Goal: Navigation & Orientation: Understand site structure

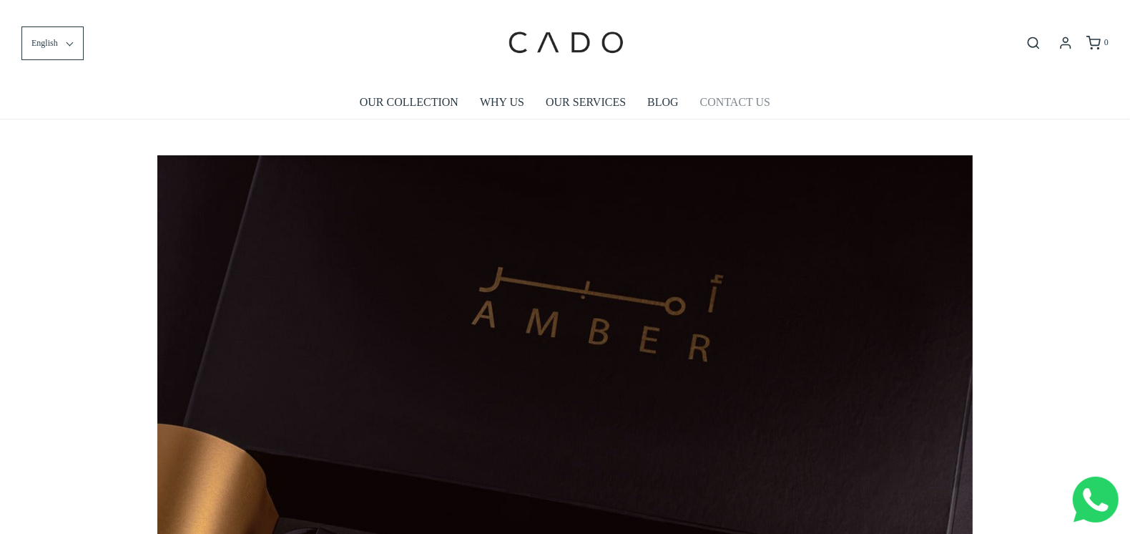
click at [733, 102] on link "CONTACT US" at bounding box center [735, 102] width 70 height 33
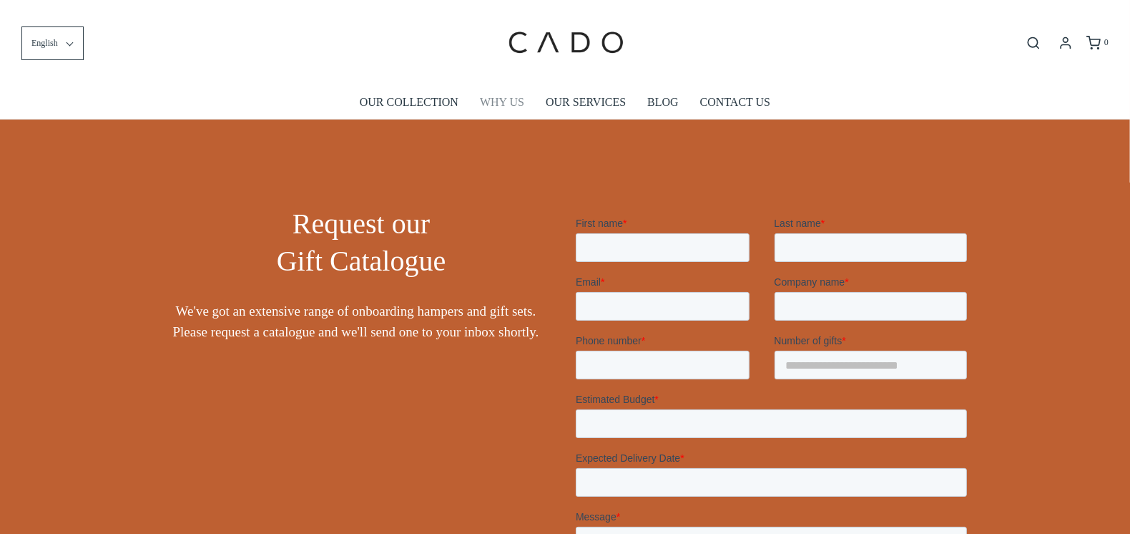
click at [501, 104] on link "WHY US" at bounding box center [502, 102] width 44 height 33
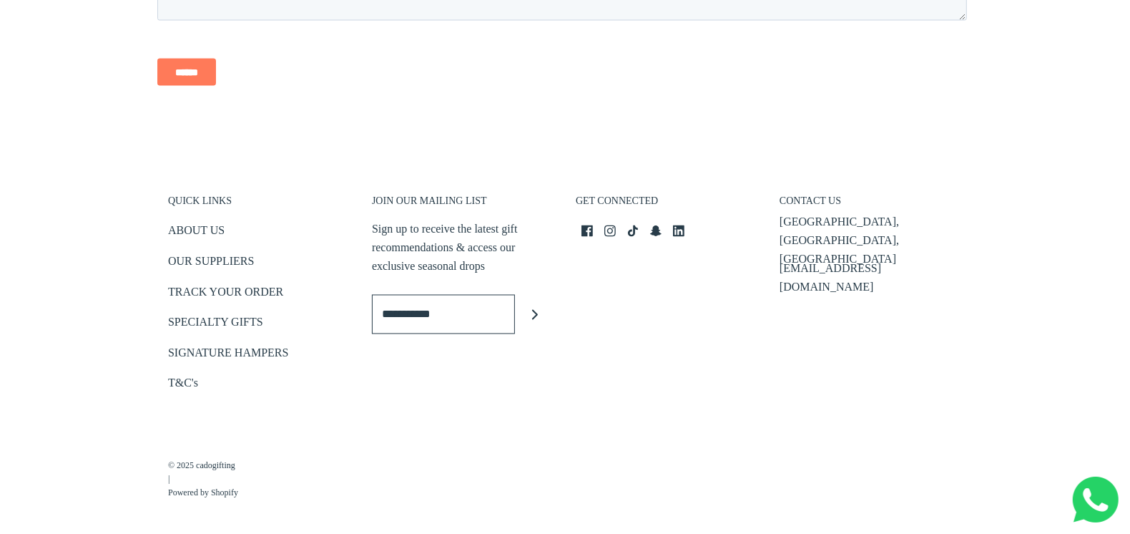
scroll to position [2109, 0]
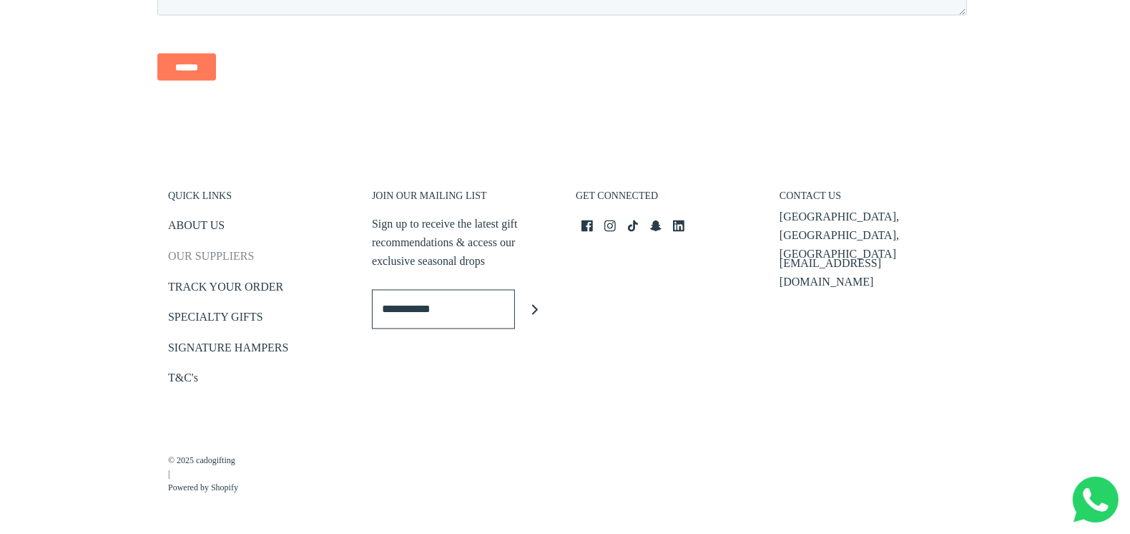
click at [205, 258] on link "OUR SUPPLIERS" at bounding box center [211, 260] width 86 height 24
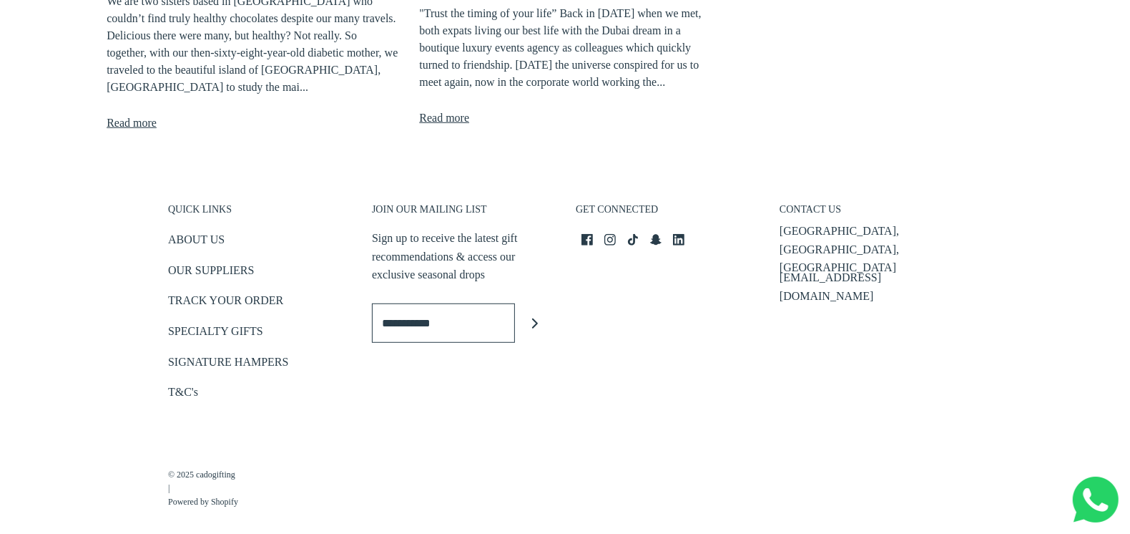
scroll to position [697, 0]
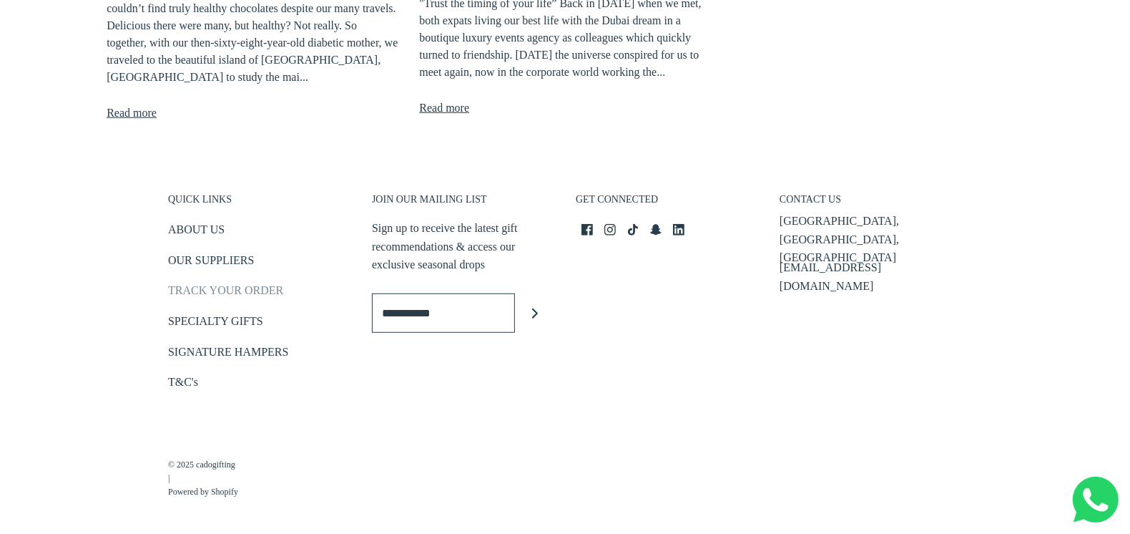
click at [220, 283] on link "TRACK YOUR ORDER" at bounding box center [225, 293] width 115 height 24
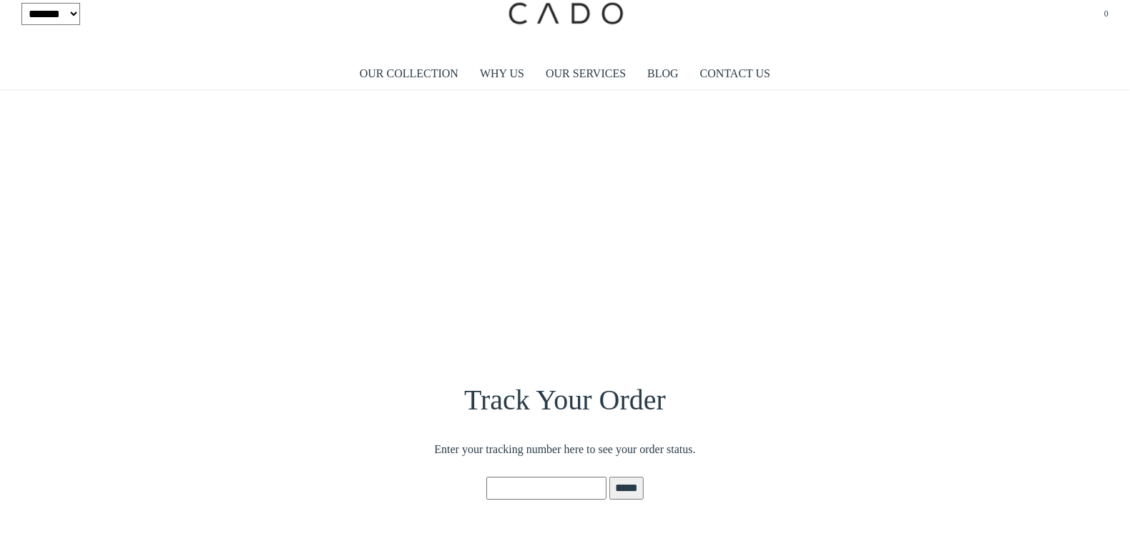
scroll to position [24, 0]
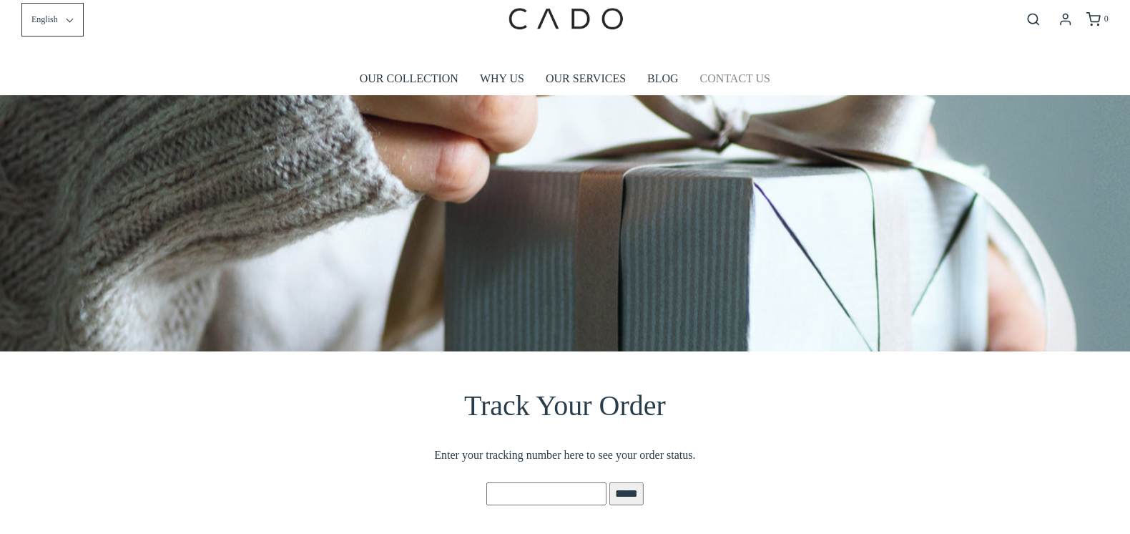
click at [737, 77] on link "CONTACT US" at bounding box center [735, 78] width 70 height 33
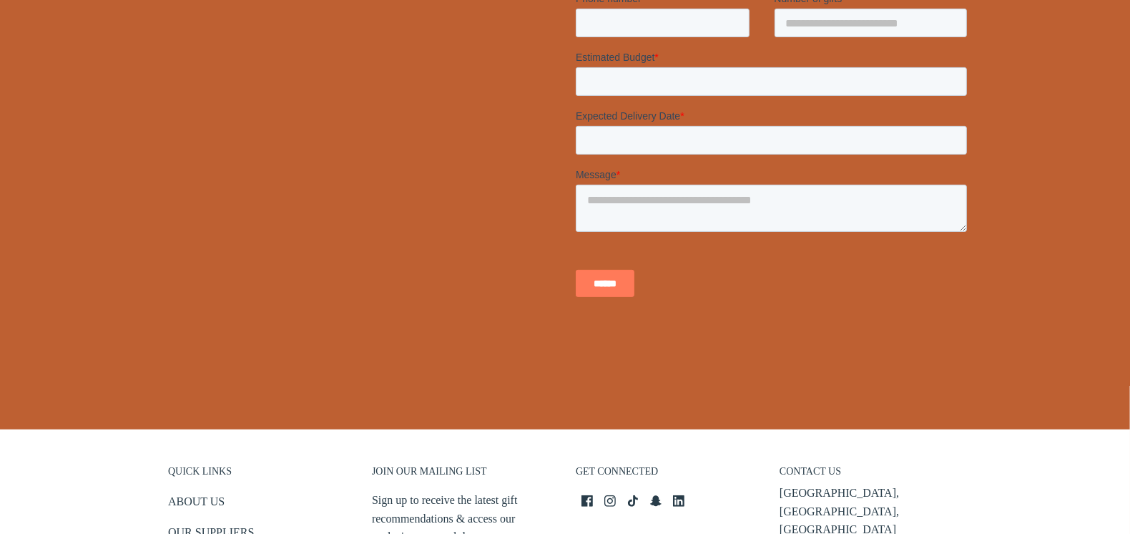
scroll to position [358, 0]
